Goal: Transaction & Acquisition: Purchase product/service

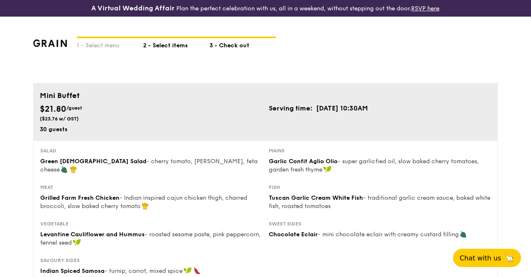
click at [184, 46] on div "2 - Select items" at bounding box center [176, 44] width 66 height 12
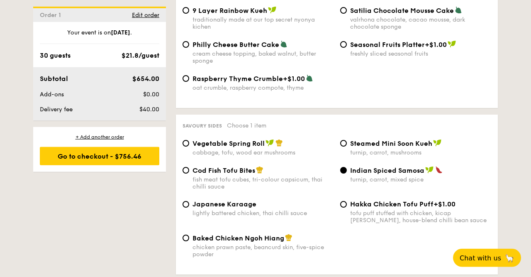
scroll to position [1424, 0]
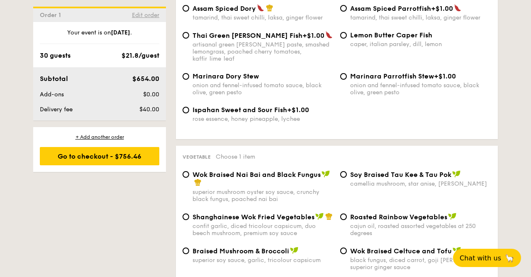
click at [142, 12] on span "Edit order" at bounding box center [145, 15] width 27 height 7
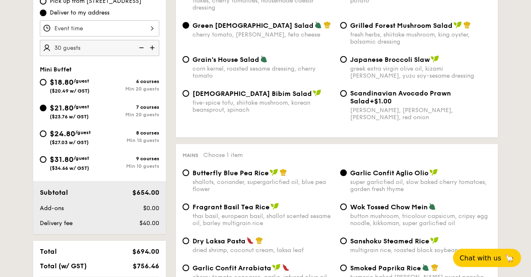
scroll to position [238, 0]
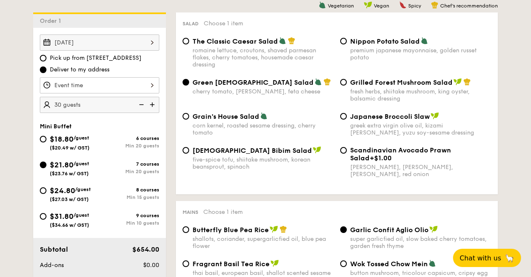
click at [74, 189] on span "$24.80" at bounding box center [62, 190] width 25 height 9
click at [46, 189] on input "$24.80 /guest ($27.03 w/ GST) 8 courses Min 15 guests" at bounding box center [43, 190] width 7 height 7
radio input "true"
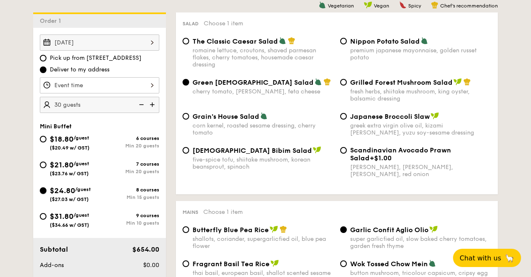
radio input "true"
radio input "false"
radio input "true"
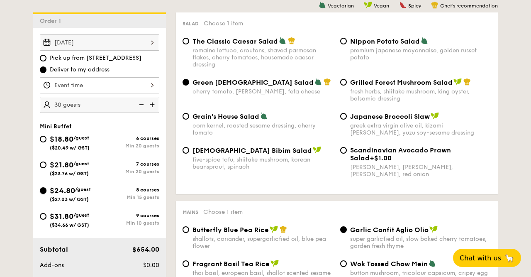
radio input "true"
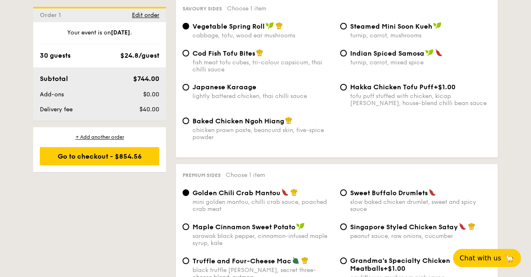
scroll to position [1533, 0]
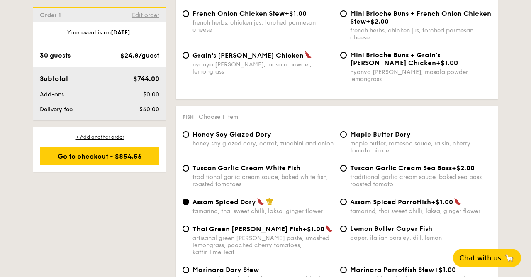
click at [147, 15] on span "Edit order" at bounding box center [145, 15] width 27 height 7
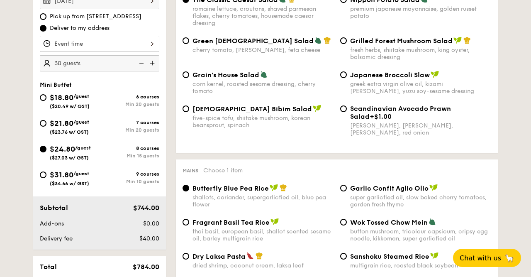
scroll to position [238, 0]
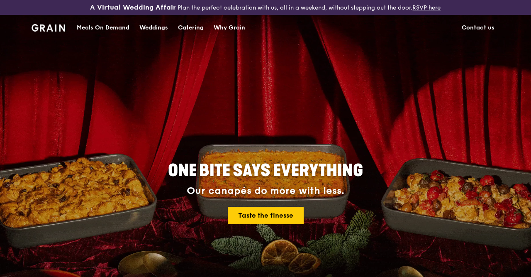
click at [199, 33] on div "Catering" at bounding box center [191, 27] width 26 height 25
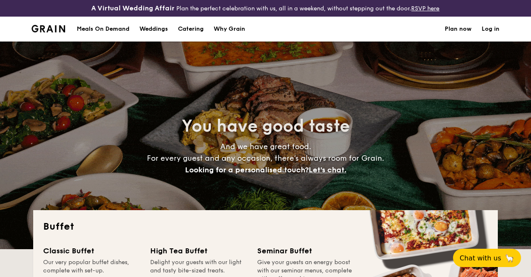
select select
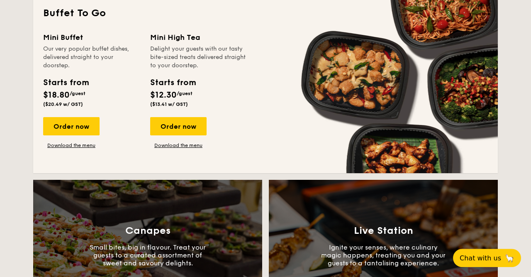
scroll to position [475, 0]
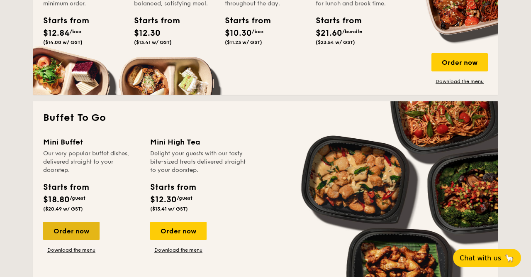
click at [85, 232] on div "Order now" at bounding box center [71, 231] width 56 height 18
